Goal: Find specific page/section: Find specific page/section

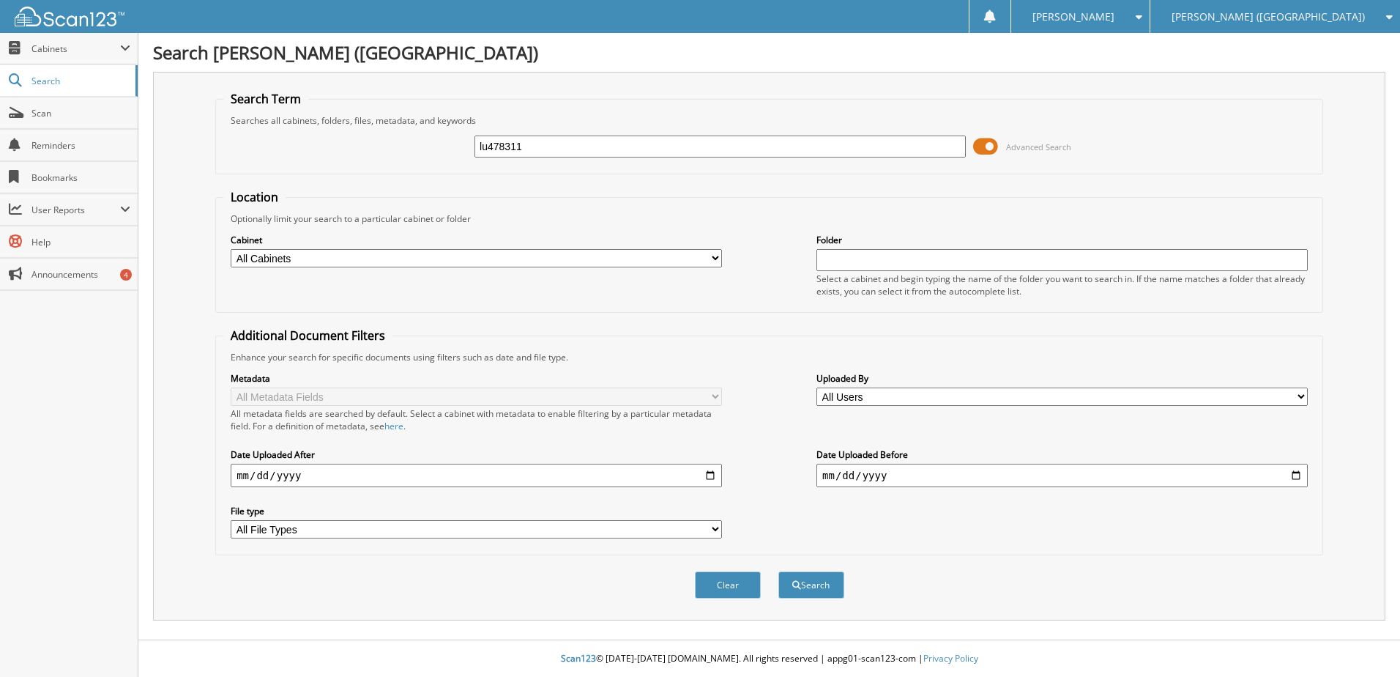
type input "lu478311"
click at [778, 571] on button "Search" at bounding box center [811, 584] width 66 height 27
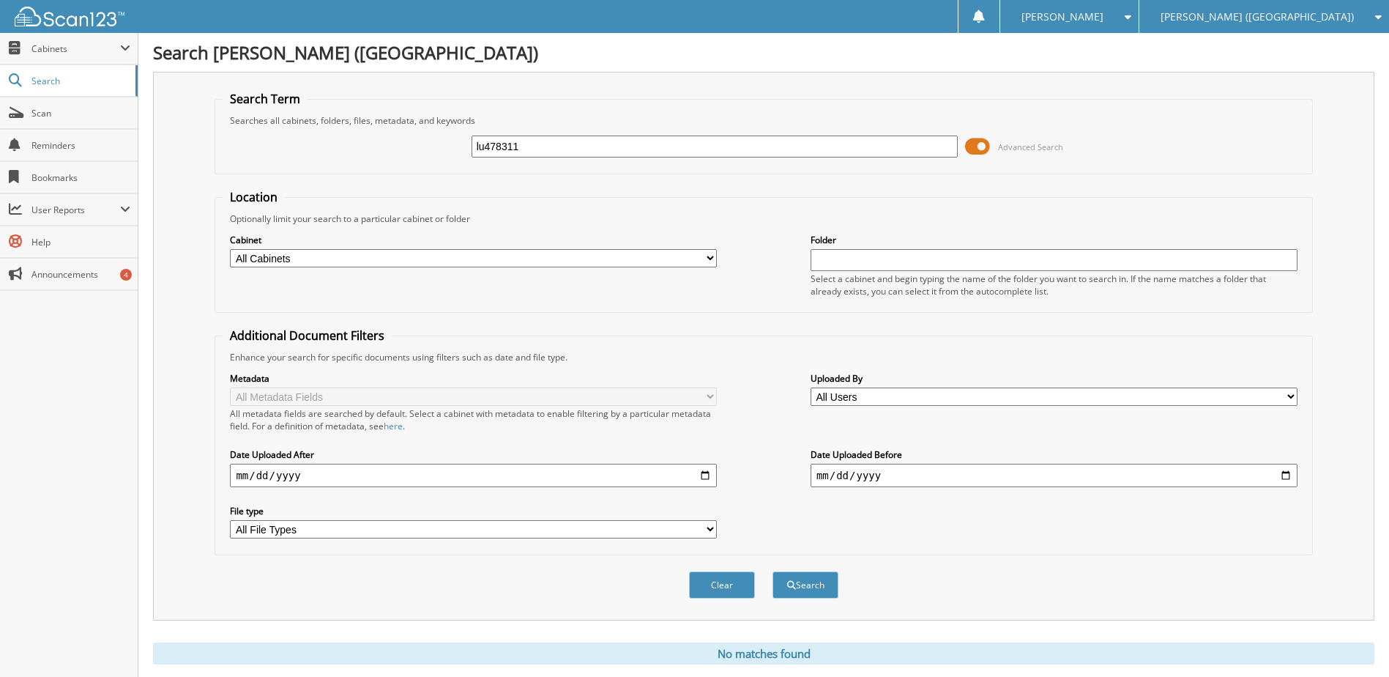
click at [495, 149] on input "lu478311" at bounding box center [715, 146] width 487 height 22
type input "t7849122"
click at [773, 571] on button "Search" at bounding box center [806, 584] width 66 height 27
click at [500, 149] on input "t7849122" at bounding box center [715, 146] width 487 height 22
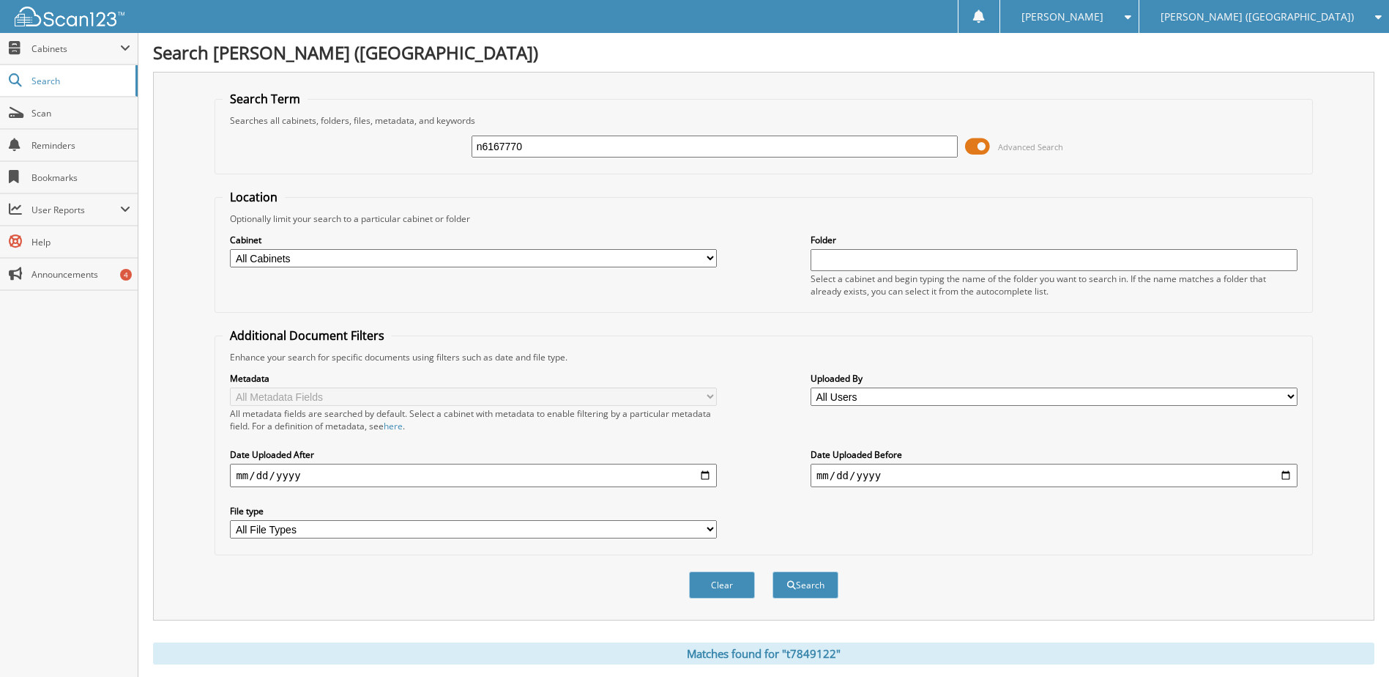
type input "n6167770"
click at [773, 571] on button "Search" at bounding box center [806, 584] width 66 height 27
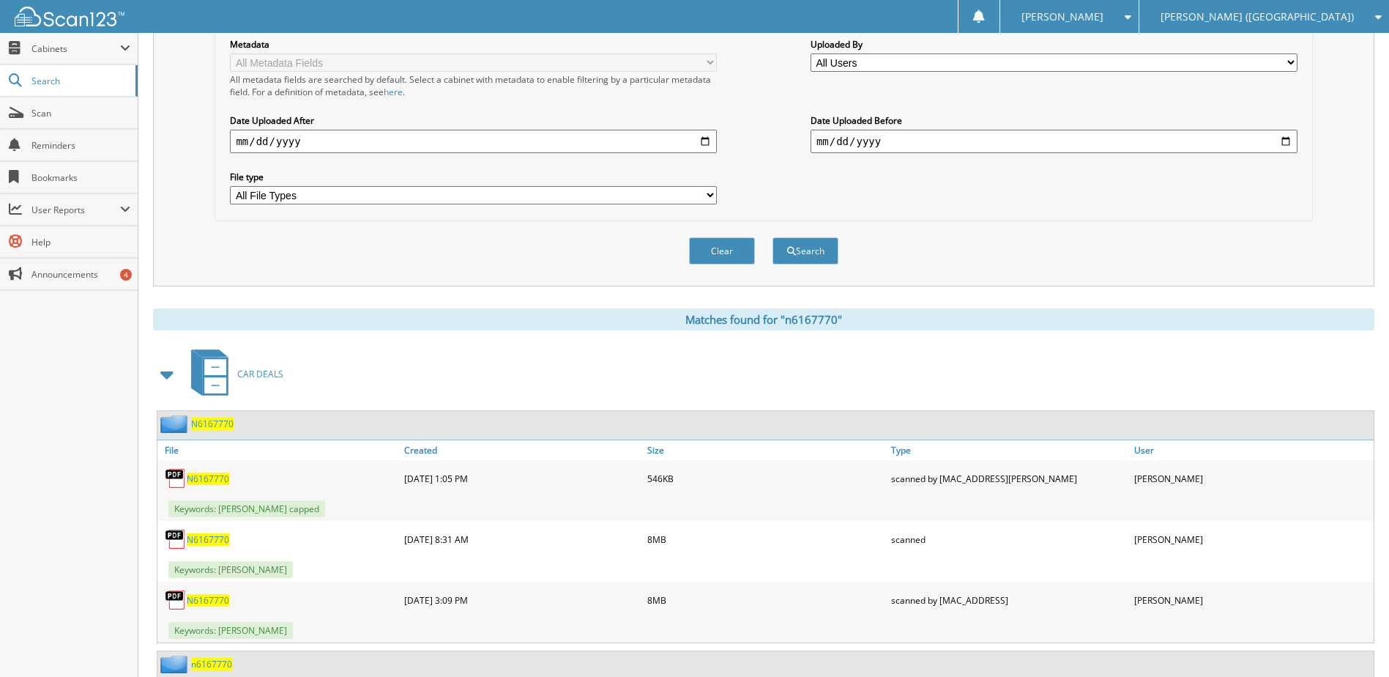
scroll to position [366, 0]
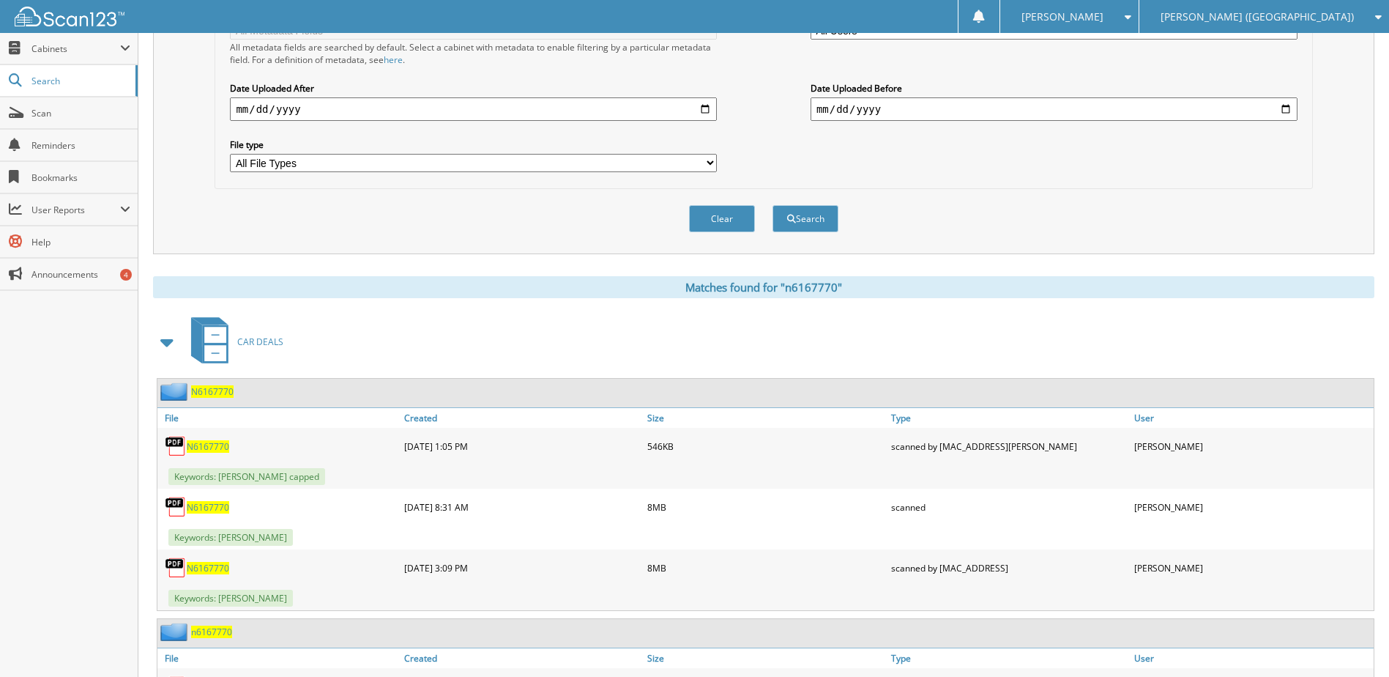
click at [198, 509] on span "N6167770" at bounding box center [208, 507] width 42 height 12
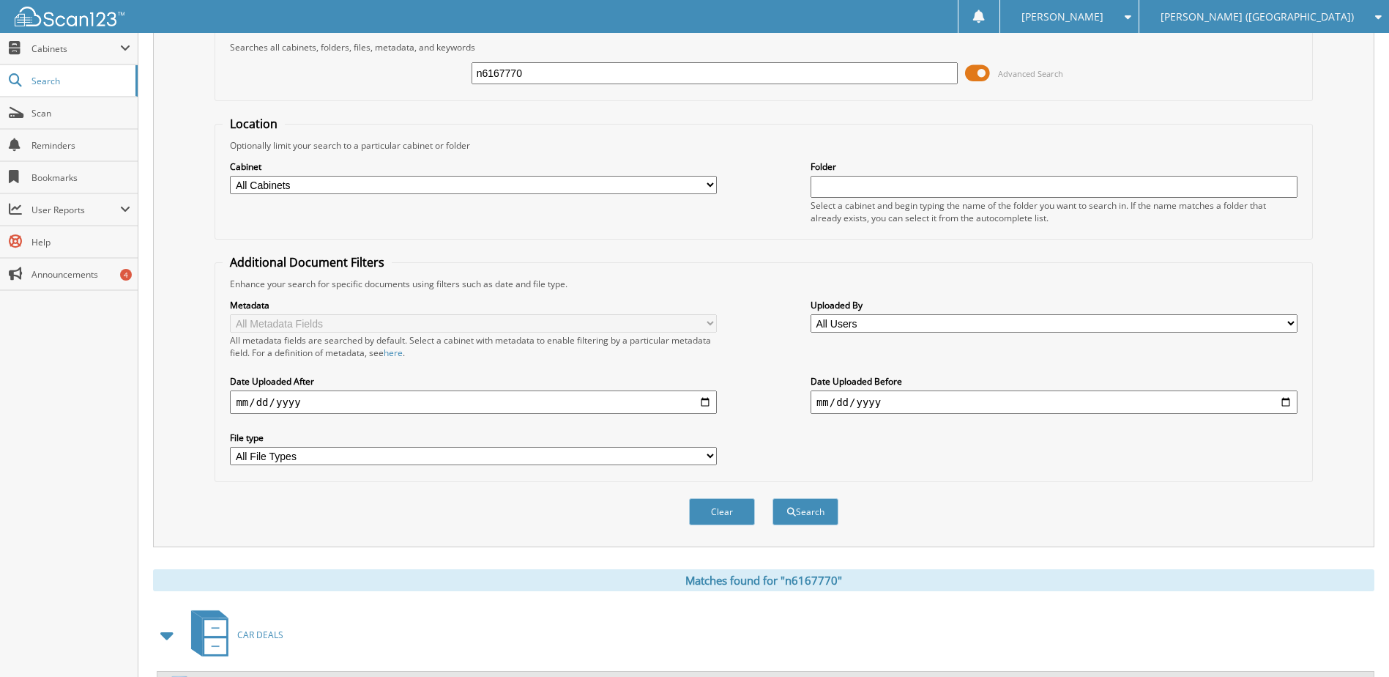
click at [510, 81] on input "n6167770" at bounding box center [715, 73] width 487 height 22
type input "mw208781"
click at [773, 498] on button "Search" at bounding box center [806, 511] width 66 height 27
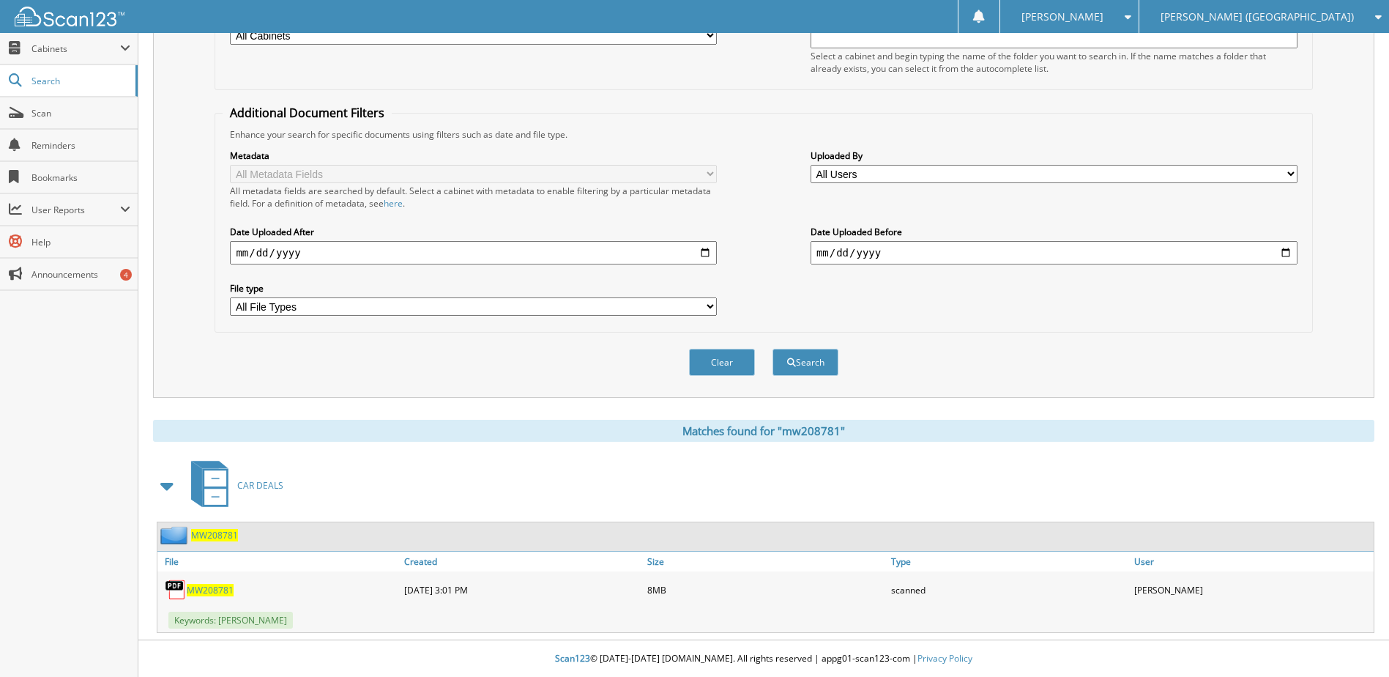
scroll to position [223, 0]
click at [209, 588] on span "MW208781" at bounding box center [210, 590] width 47 height 12
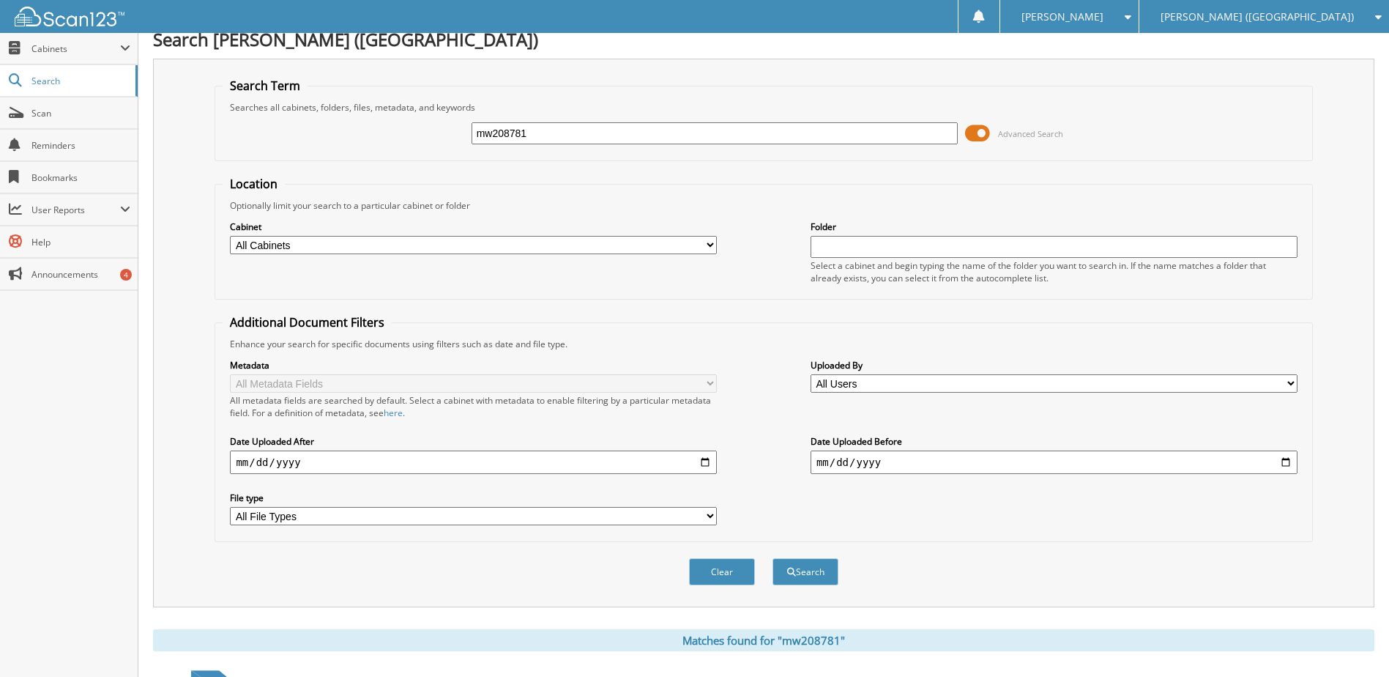
scroll to position [0, 0]
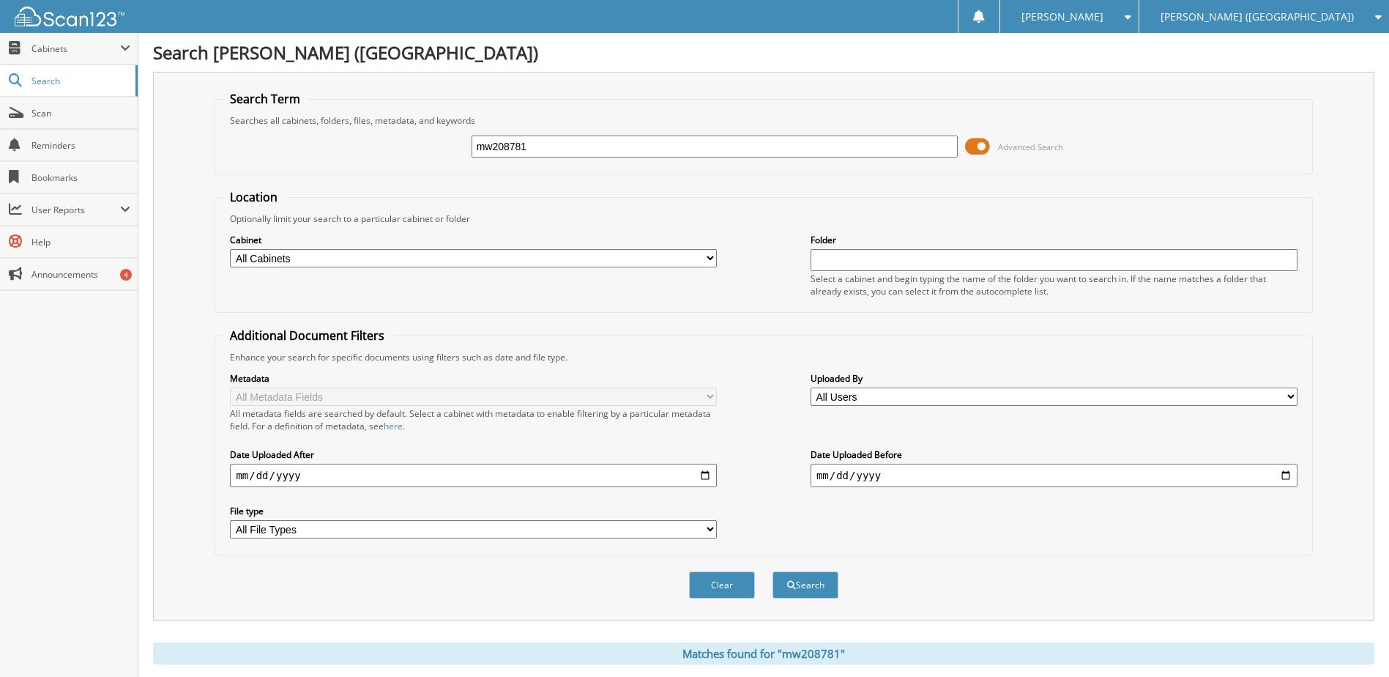
click at [515, 150] on input "mw208781" at bounding box center [715, 146] width 487 height 22
type input "sg401789"
click at [773, 571] on button "Search" at bounding box center [806, 584] width 66 height 27
click at [496, 143] on input "sg401789" at bounding box center [715, 146] width 487 height 22
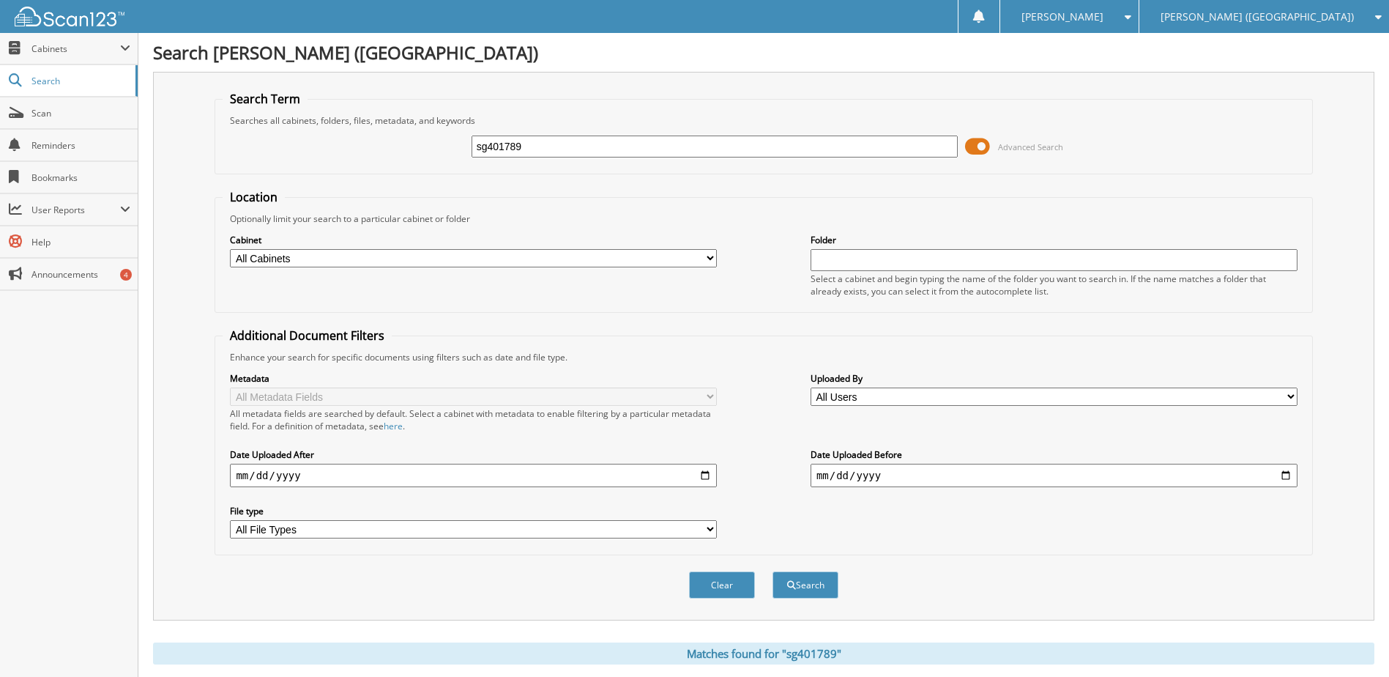
click at [497, 144] on input "sg401789" at bounding box center [715, 146] width 487 height 22
type input "se167216"
click at [773, 571] on button "Search" at bounding box center [806, 584] width 66 height 27
click at [515, 150] on input "se167216" at bounding box center [715, 146] width 487 height 22
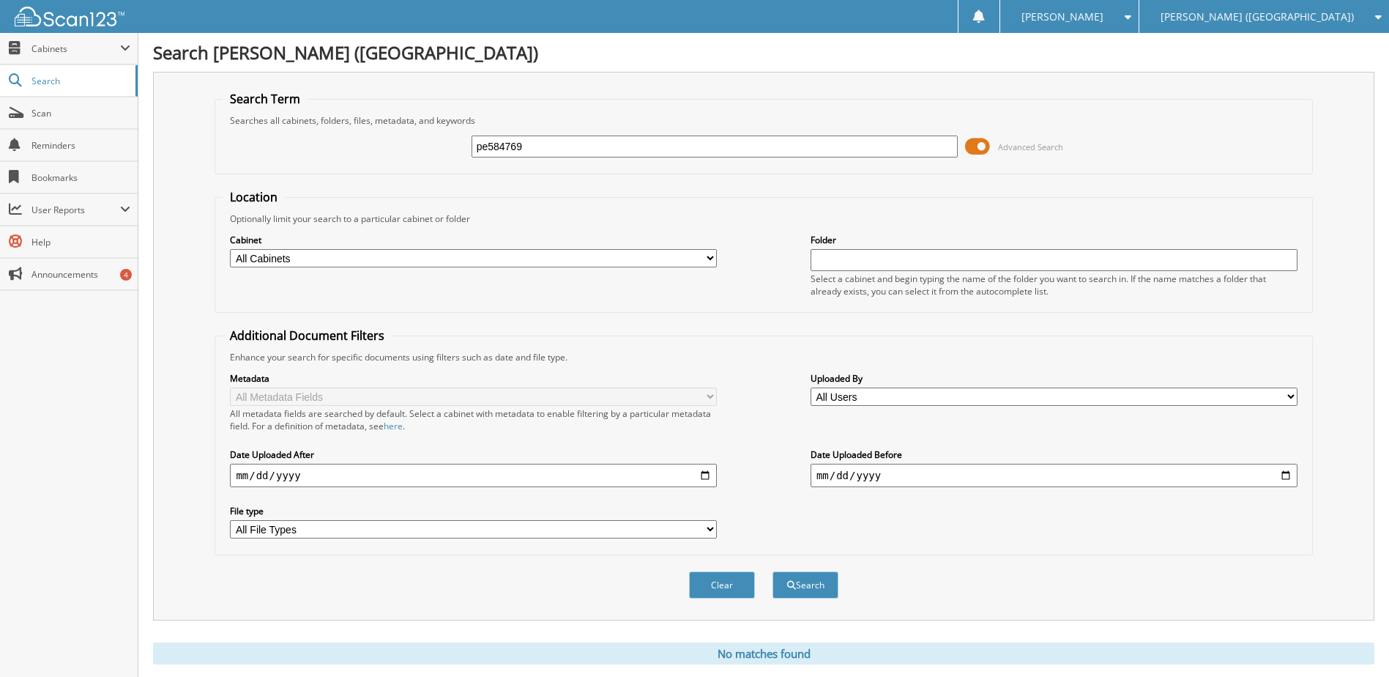
type input "pe584769"
click at [773, 571] on button "Search" at bounding box center [806, 584] width 66 height 27
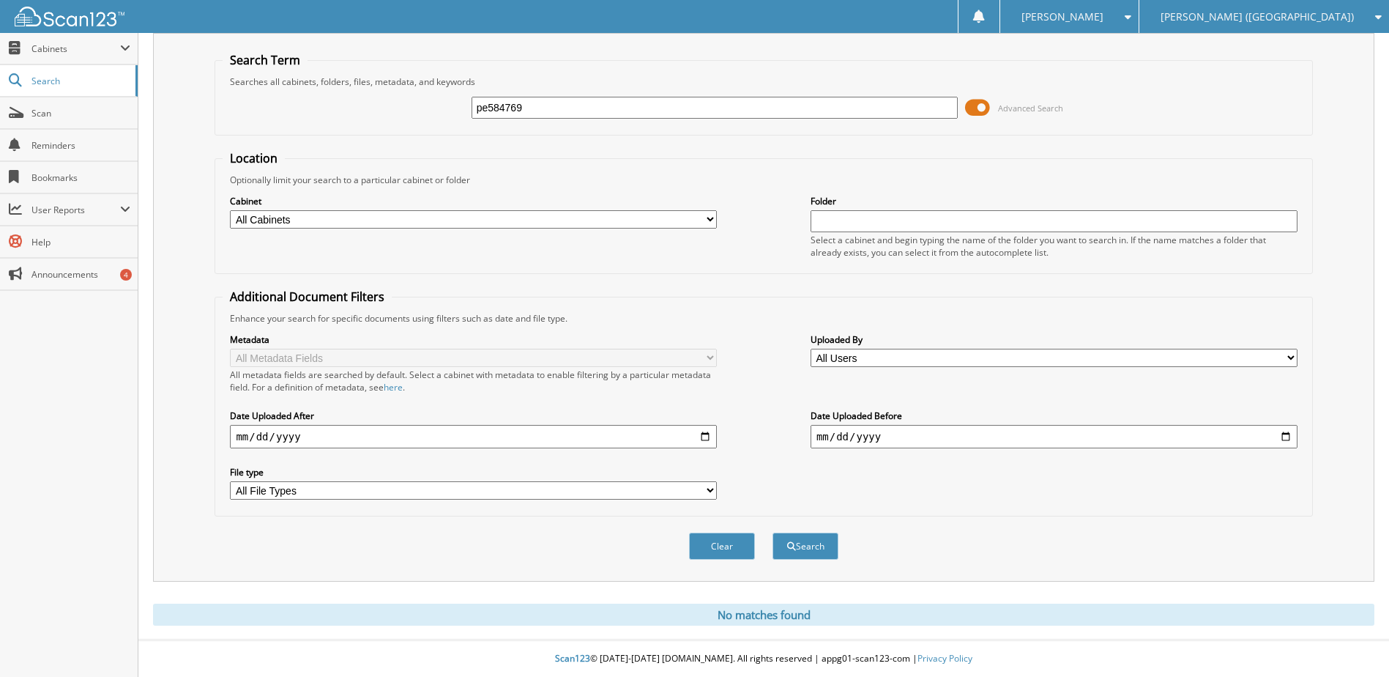
click at [514, 101] on input "pe584769" at bounding box center [715, 108] width 487 height 22
type input "jz243504"
click at [773, 532] on button "Search" at bounding box center [806, 545] width 66 height 27
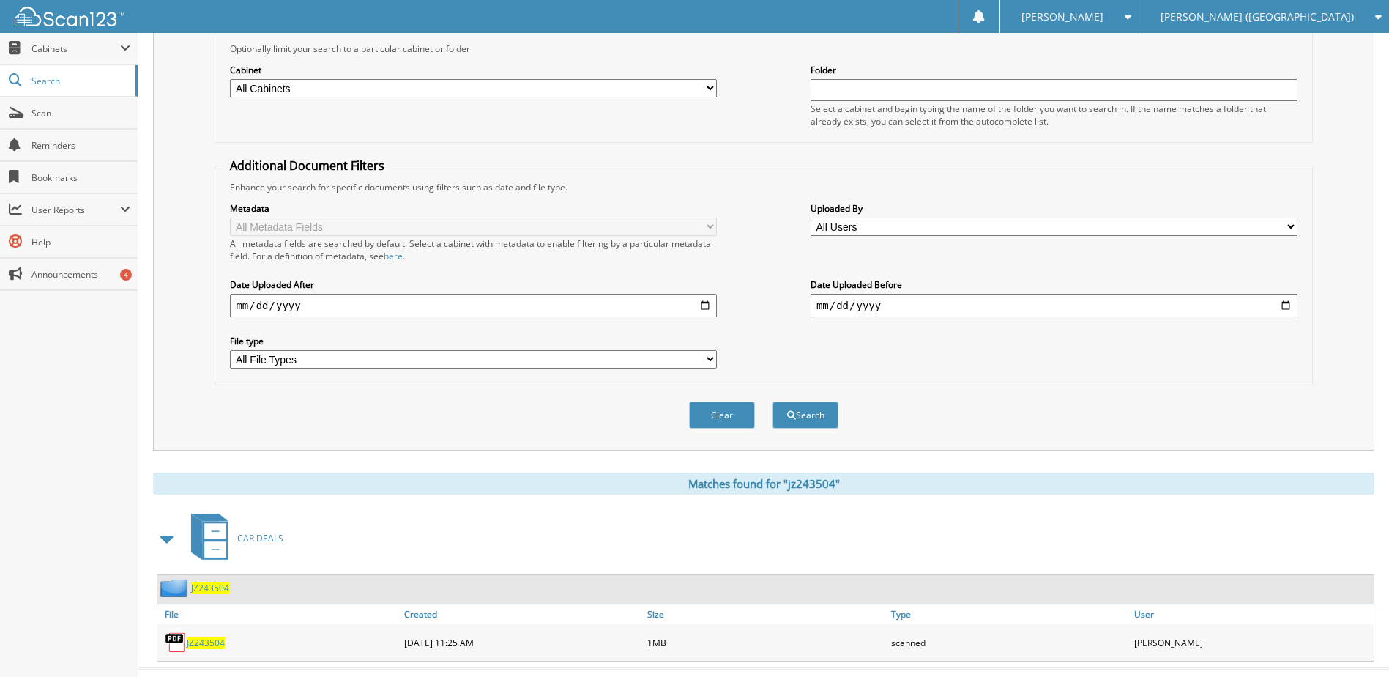
scroll to position [199, 0]
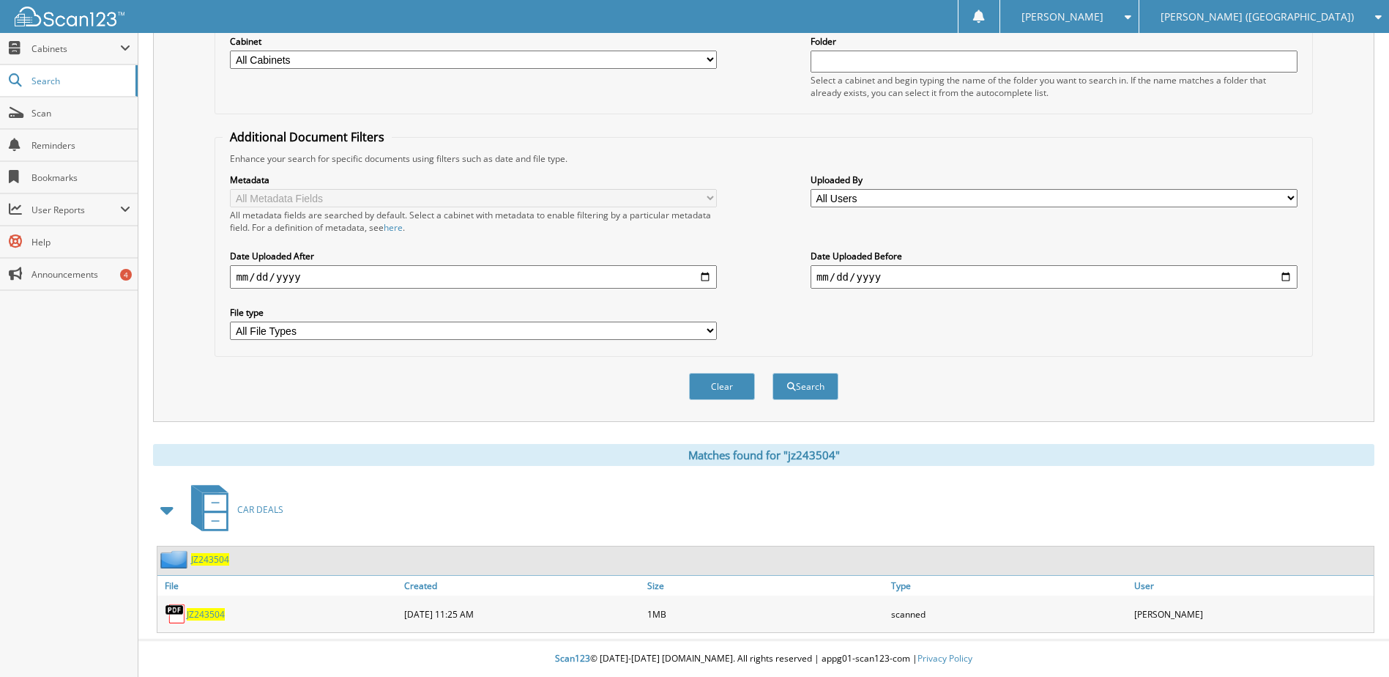
click at [214, 562] on span "JZ243504" at bounding box center [210, 559] width 38 height 12
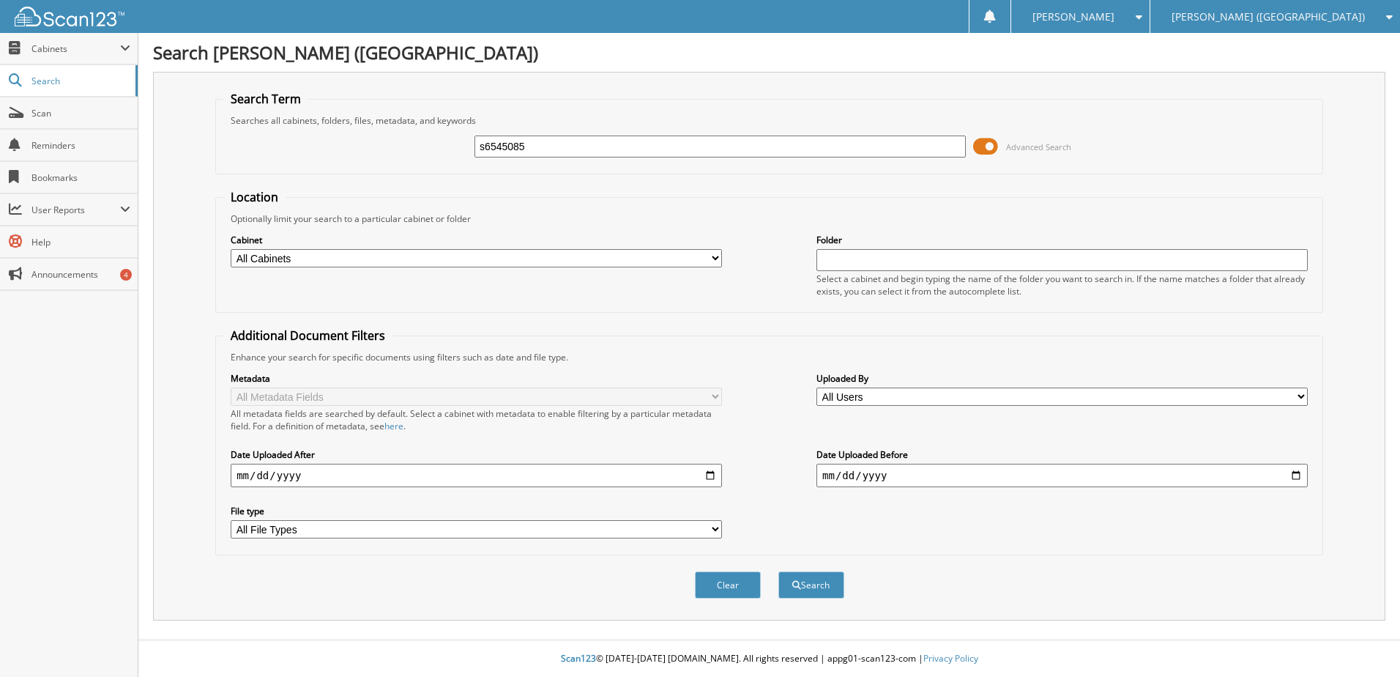
type input "s6545085"
click at [778, 571] on button "Search" at bounding box center [811, 584] width 66 height 27
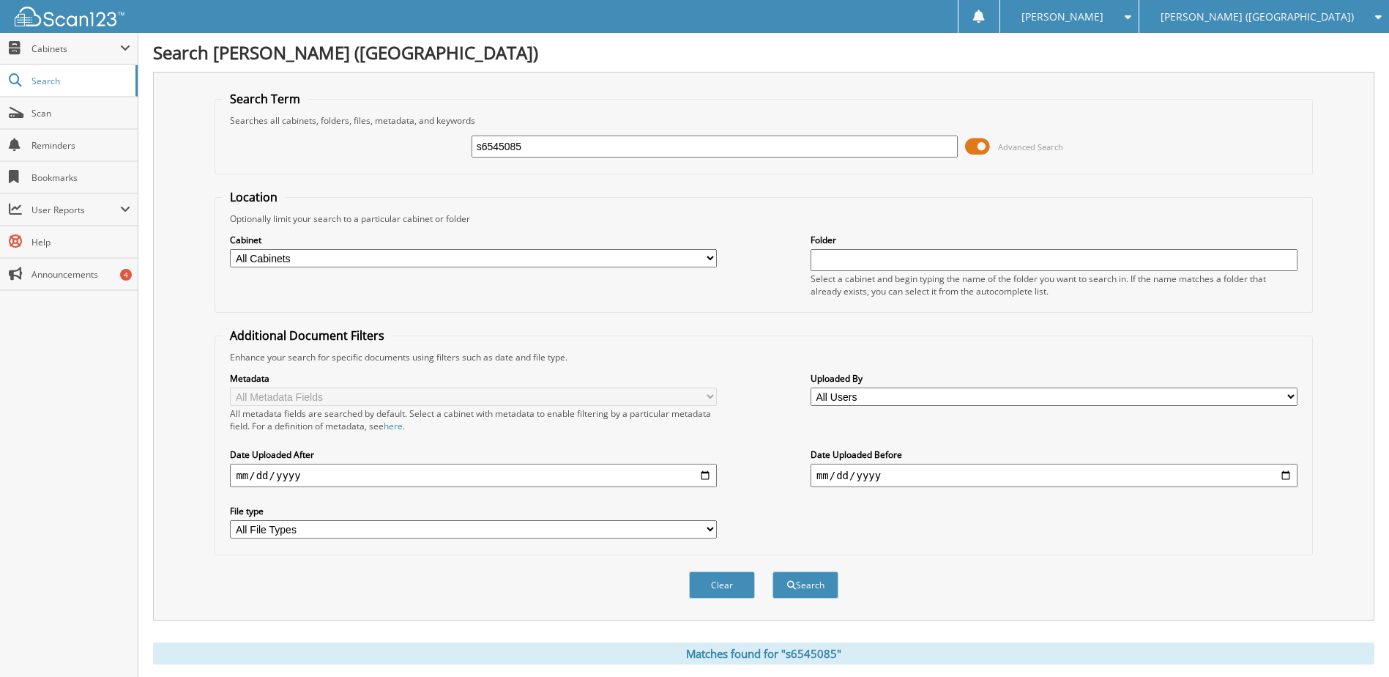
click at [518, 150] on input "s6545085" at bounding box center [715, 146] width 487 height 22
type input "t7843362"
click at [773, 571] on button "Search" at bounding box center [806, 584] width 66 height 27
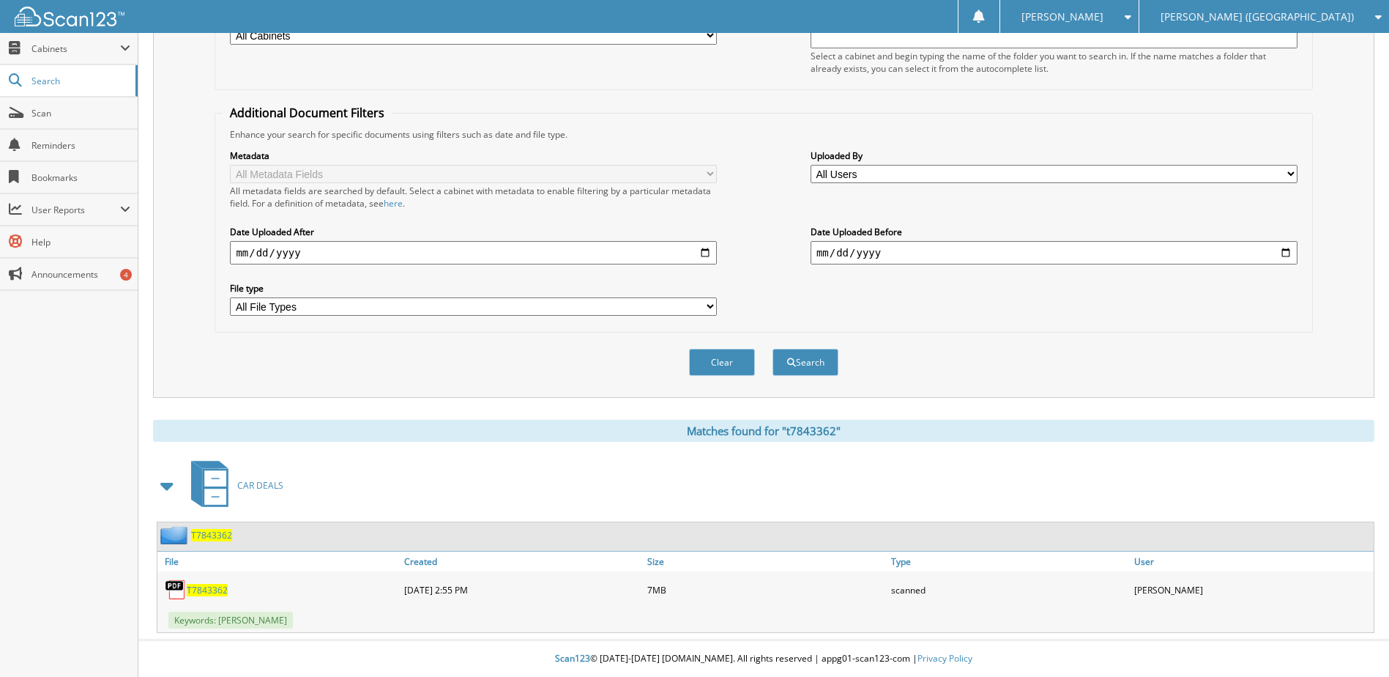
scroll to position [223, 0]
click at [201, 585] on span "T7843362" at bounding box center [207, 590] width 41 height 12
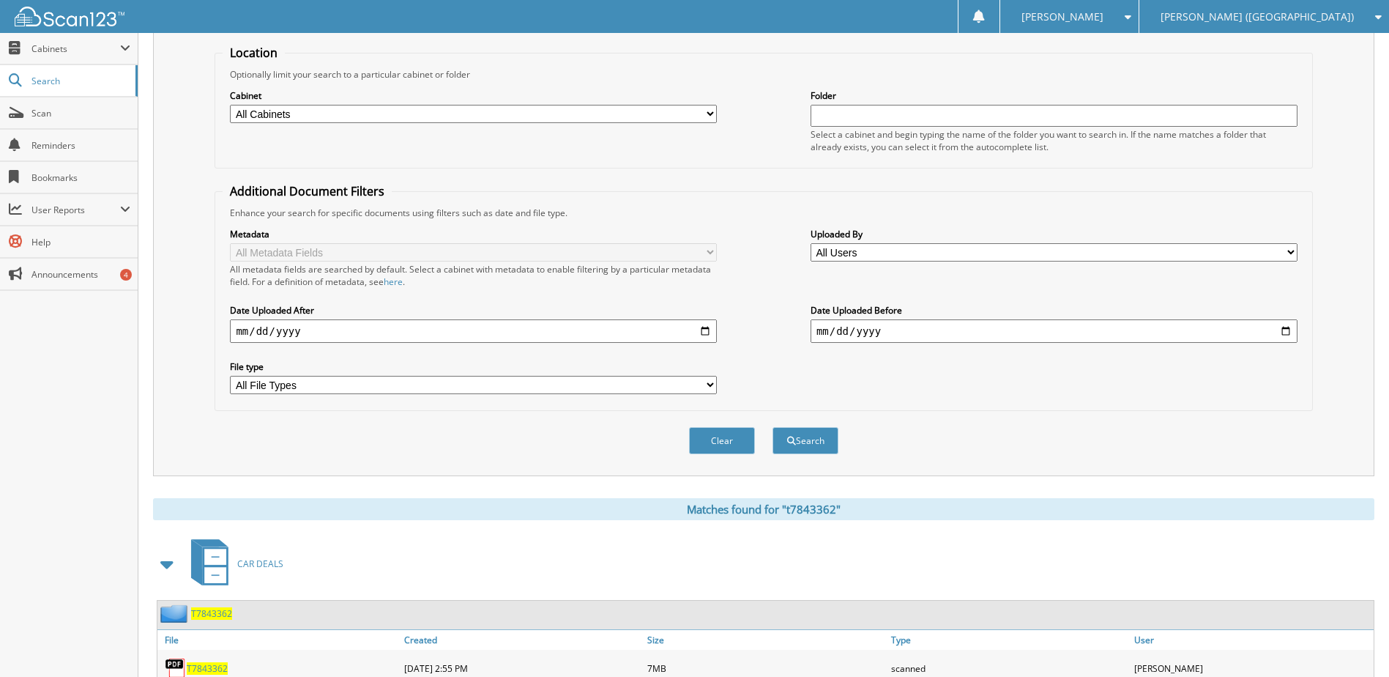
scroll to position [0, 0]
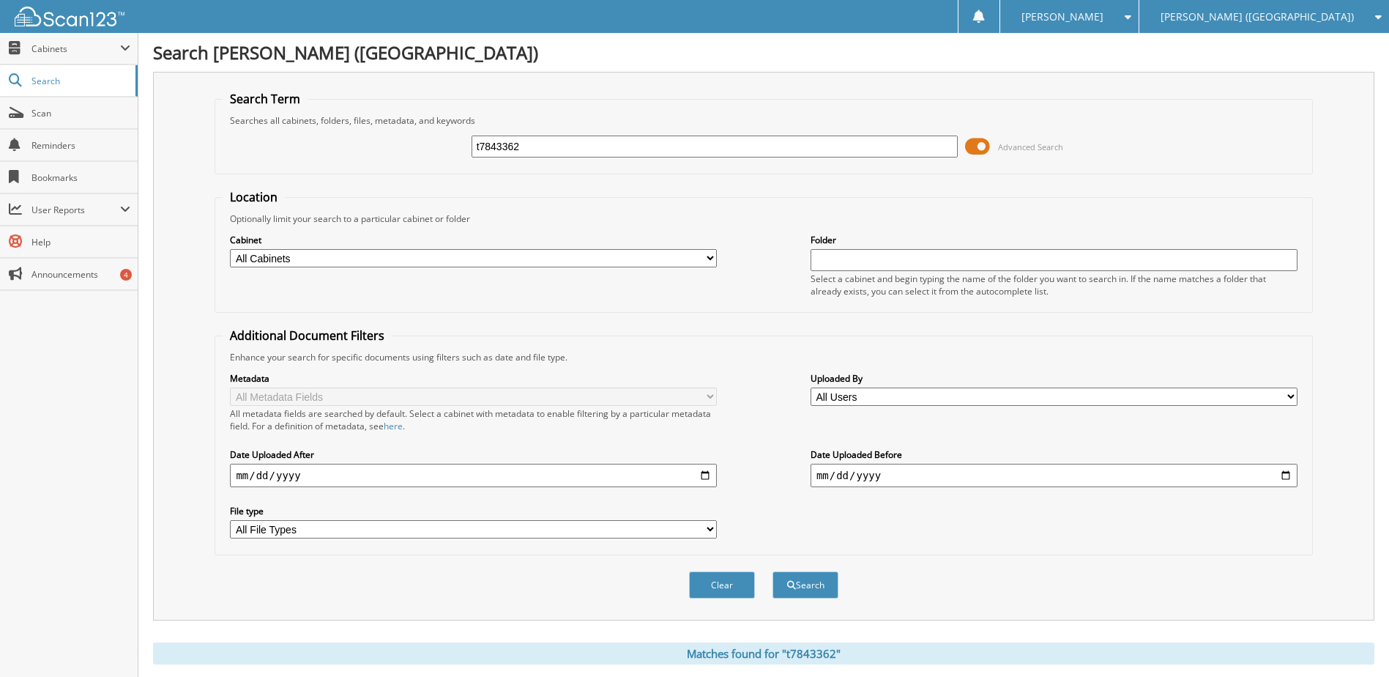
click at [514, 153] on input "t7843362" at bounding box center [715, 146] width 487 height 22
click at [515, 153] on input "t7843362" at bounding box center [715, 146] width 487 height 22
type input "ln125247"
click at [773, 571] on button "Search" at bounding box center [806, 584] width 66 height 27
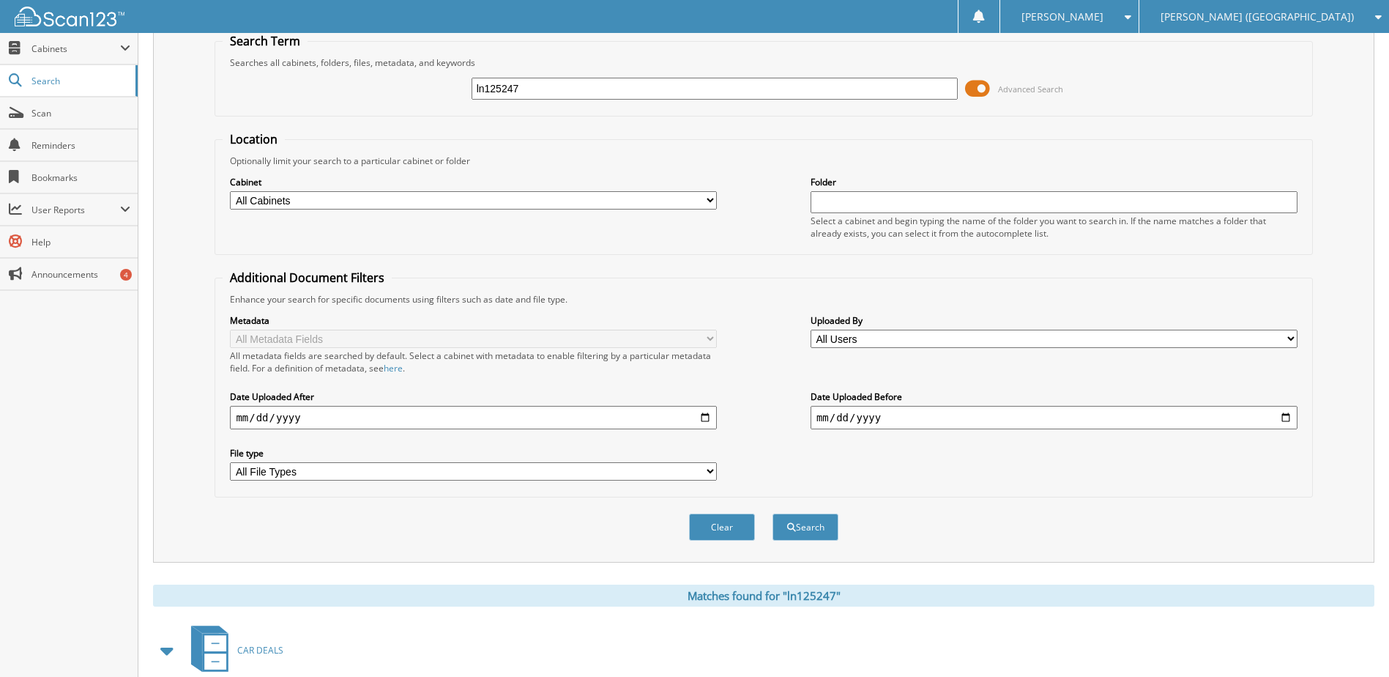
scroll to position [220, 0]
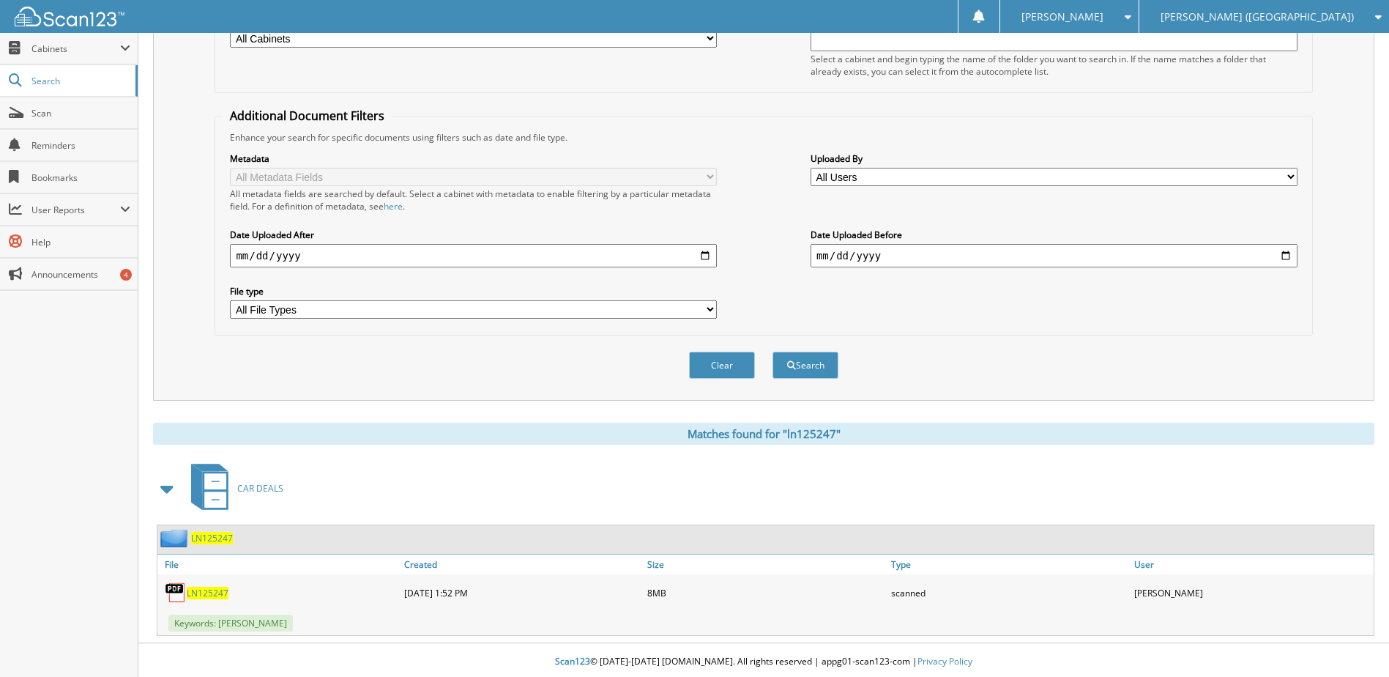
click at [217, 590] on span "LN125247" at bounding box center [208, 593] width 42 height 12
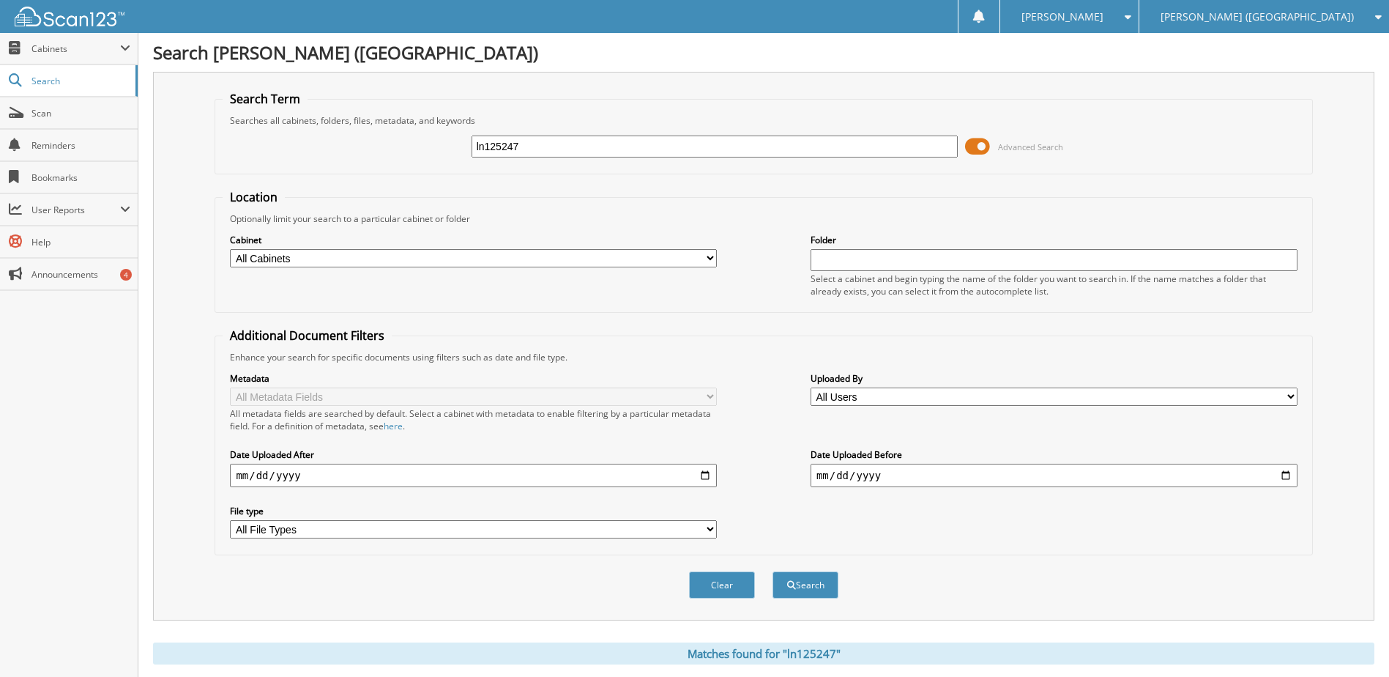
click at [518, 142] on input "ln125247" at bounding box center [715, 146] width 487 height 22
type input "t5409900"
click at [773, 571] on button "Search" at bounding box center [806, 584] width 66 height 27
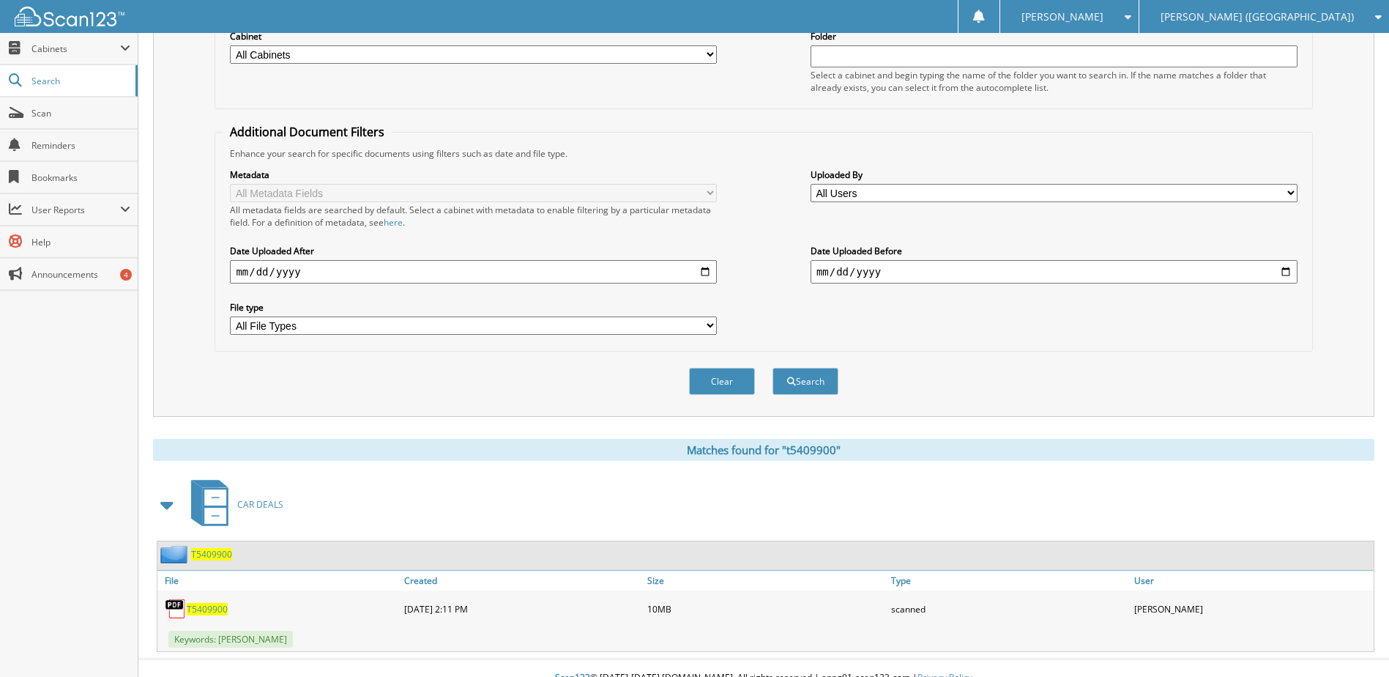
scroll to position [220, 0]
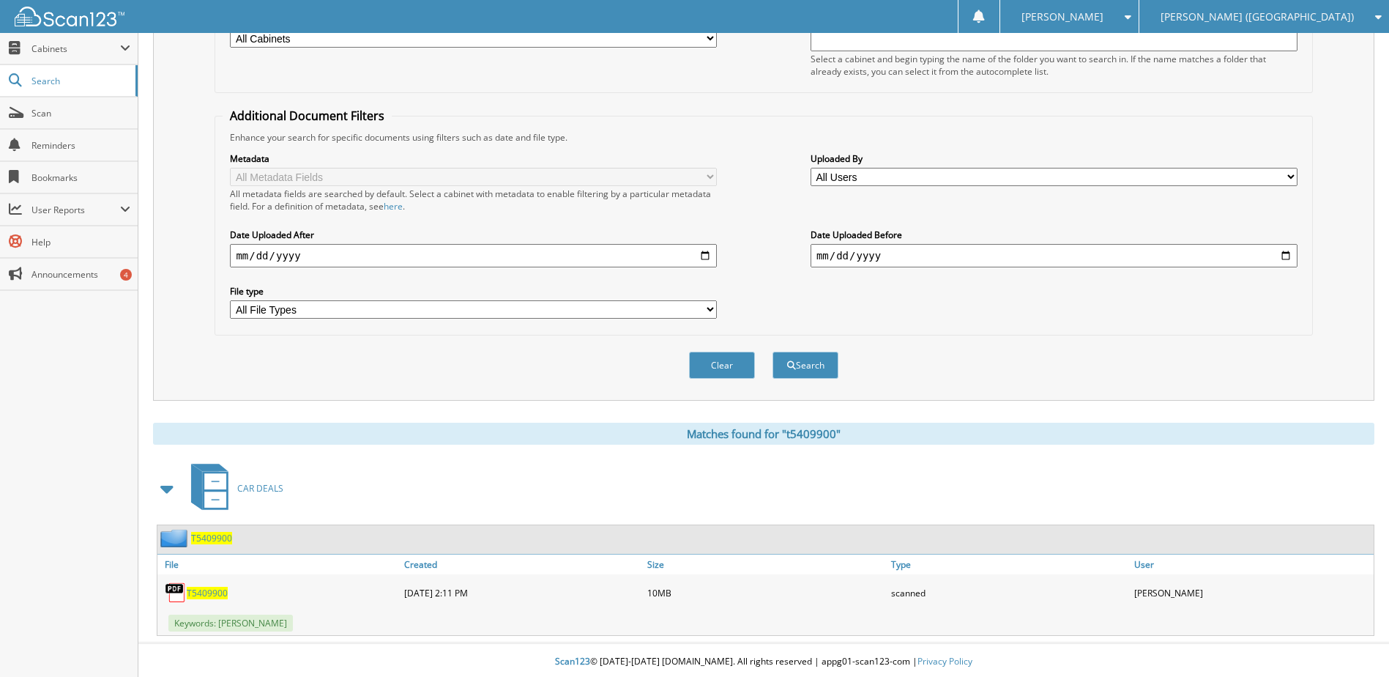
click at [209, 592] on span "T5409900" at bounding box center [207, 593] width 41 height 12
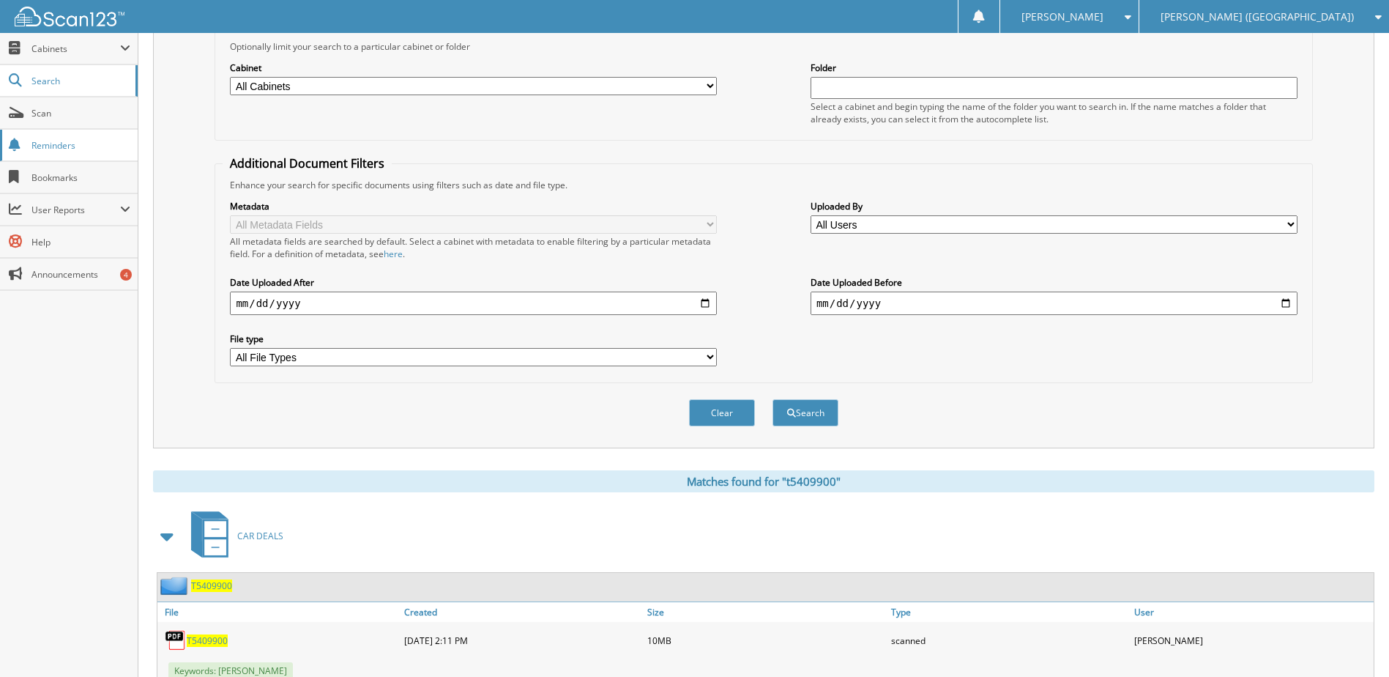
scroll to position [146, 0]
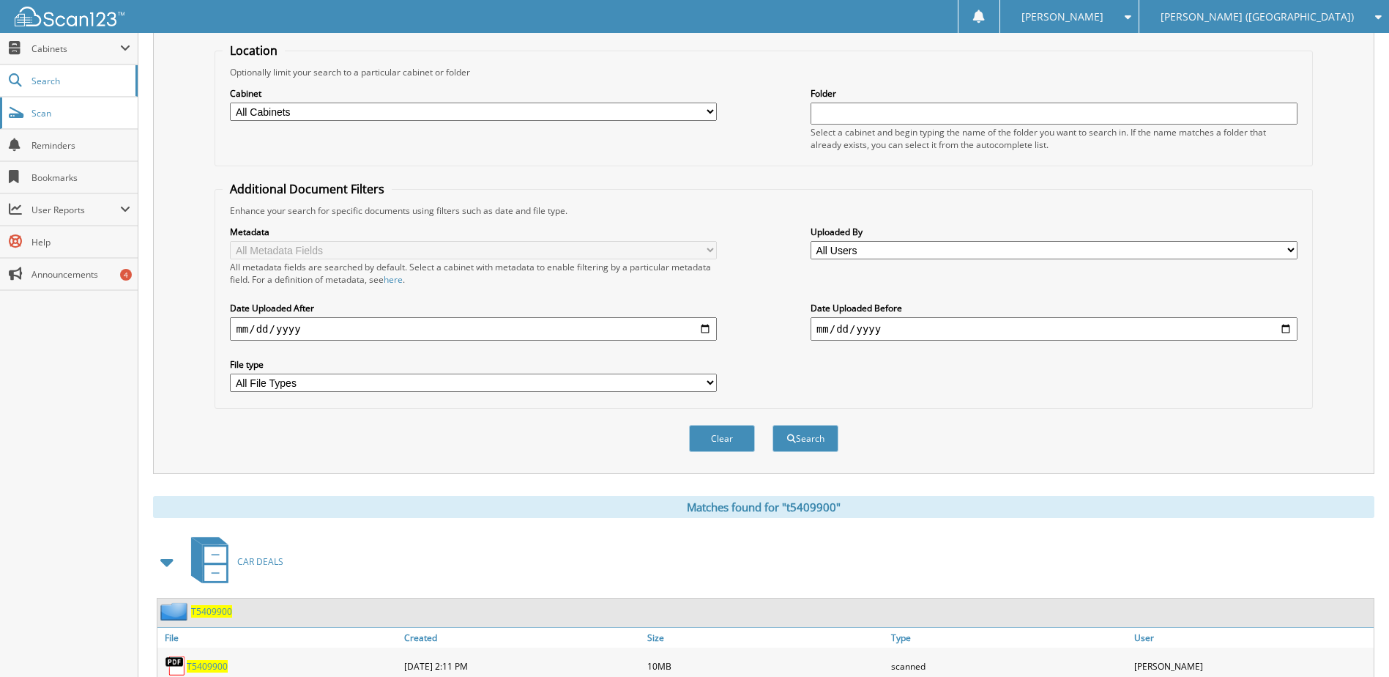
click at [67, 118] on span "Scan" at bounding box center [80, 113] width 99 height 12
